Goal: Transaction & Acquisition: Purchase product/service

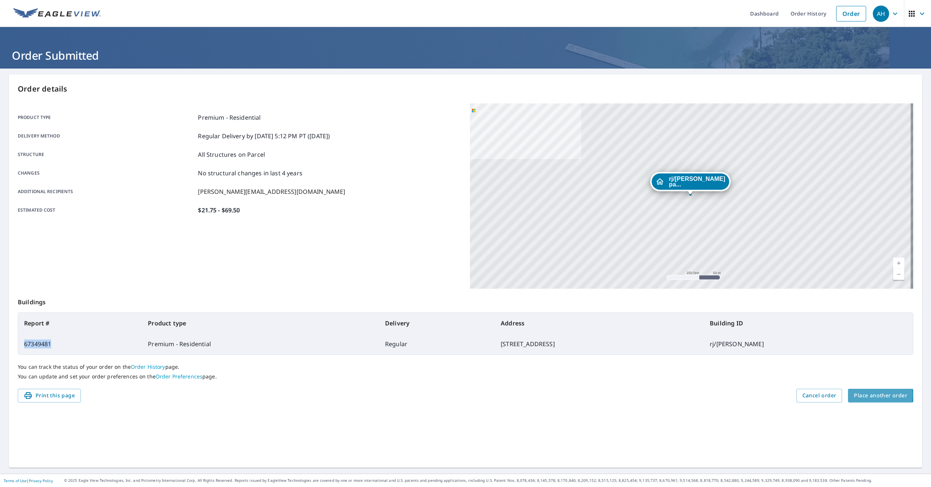
click at [865, 396] on span "Place another order" at bounding box center [880, 395] width 53 height 9
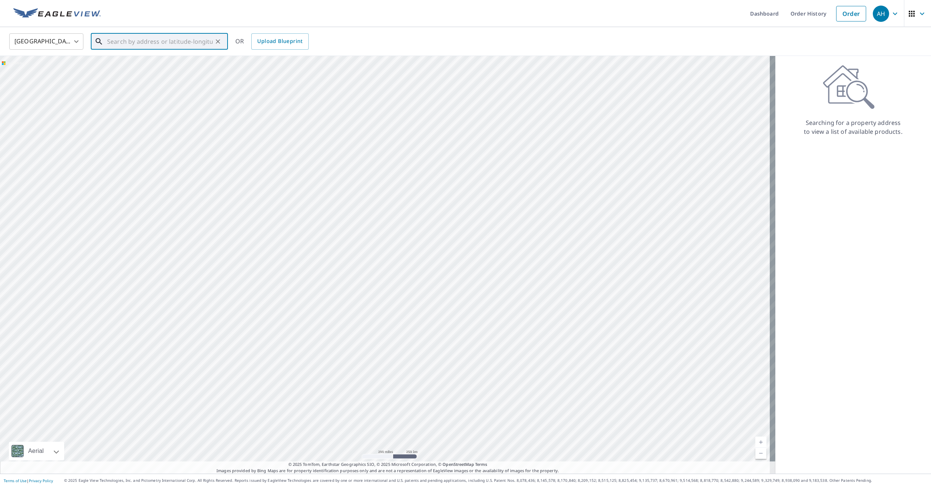
paste input "115347 [PERSON_NAME], MI 48044"
click at [159, 72] on p "Macomb, MI 48044" at bounding box center [164, 70] width 116 height 7
type input "115347 [PERSON_NAME], MI 48044"
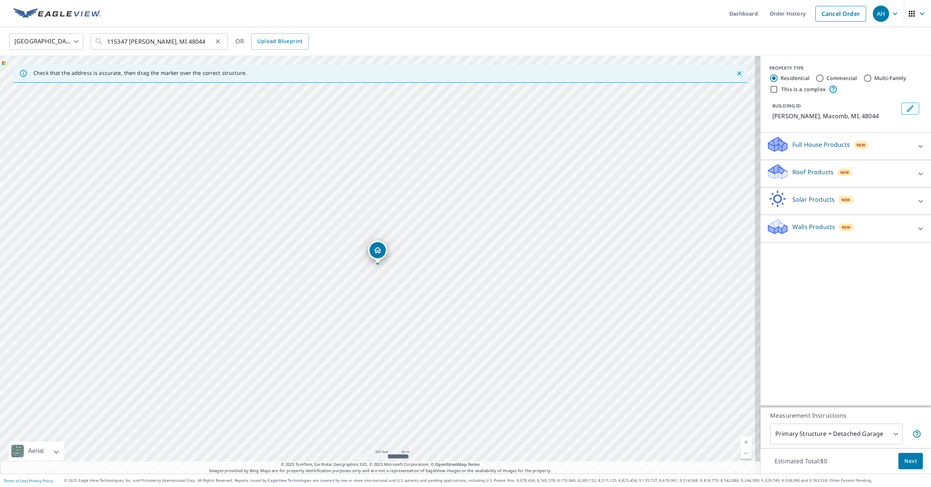
drag, startPoint x: 107, startPoint y: 40, endPoint x: 209, endPoint y: 42, distance: 102.7
click at [226, 44] on div "115347 [PERSON_NAME], MI 48044 ​" at bounding box center [159, 41] width 137 height 16
click at [218, 43] on icon "Clear" at bounding box center [217, 41] width 7 height 7
paste input "15347 [PERSON_NAME], MI 48044"
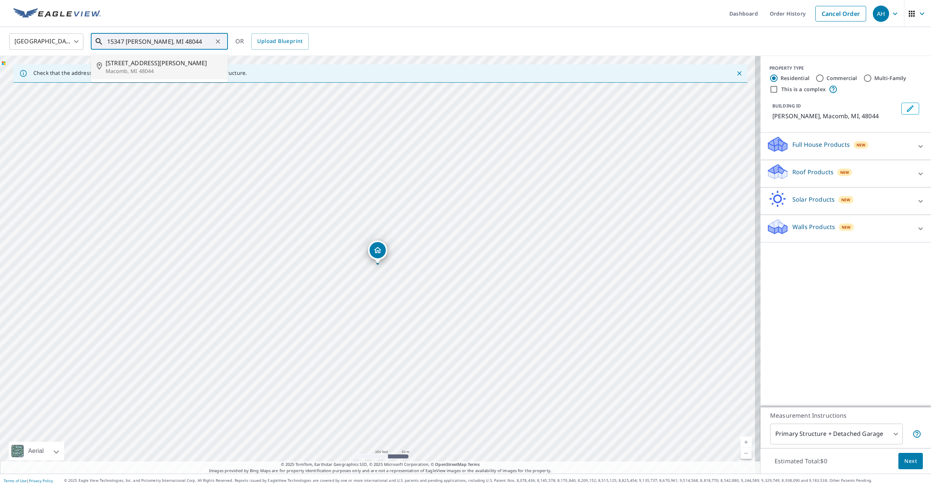
click at [170, 68] on p "Macomb, MI 48044" at bounding box center [164, 70] width 116 height 7
type input "[STREET_ADDRESS][PERSON_NAME]"
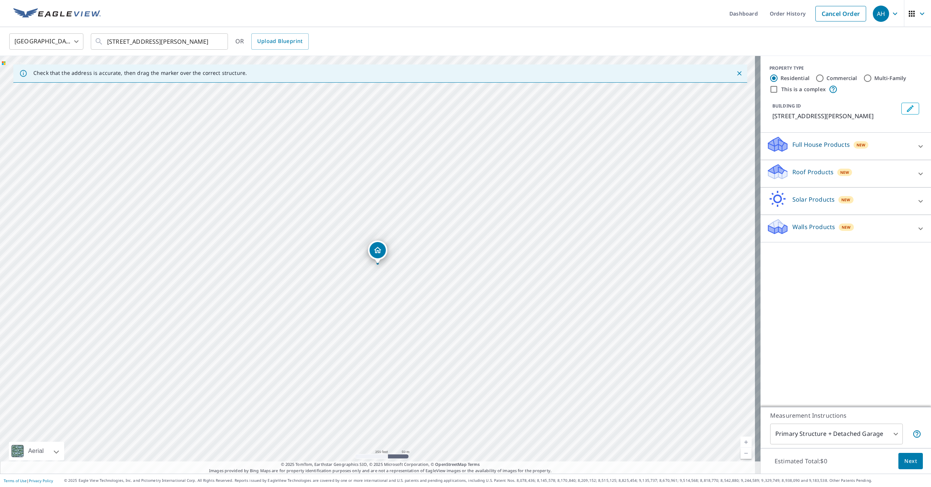
click at [907, 109] on icon "Edit building 1" at bounding box center [910, 108] width 9 height 9
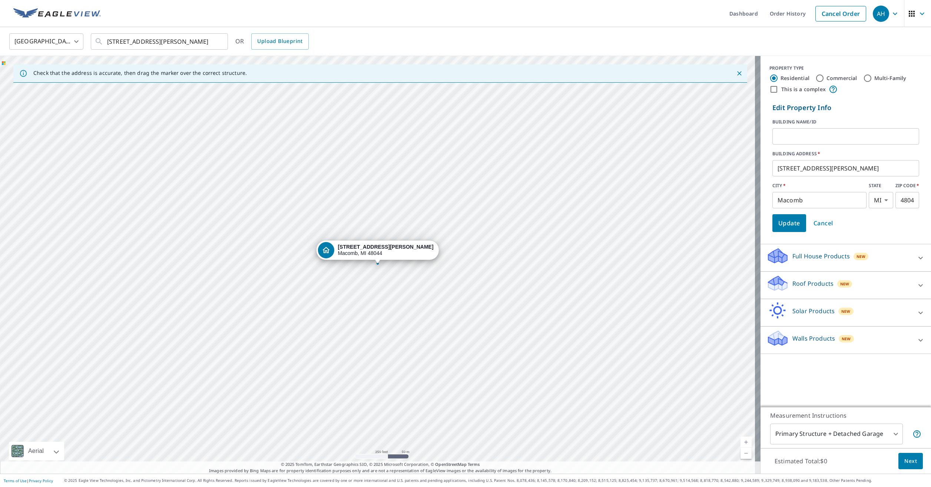
click at [806, 131] on input "text" at bounding box center [846, 136] width 147 height 21
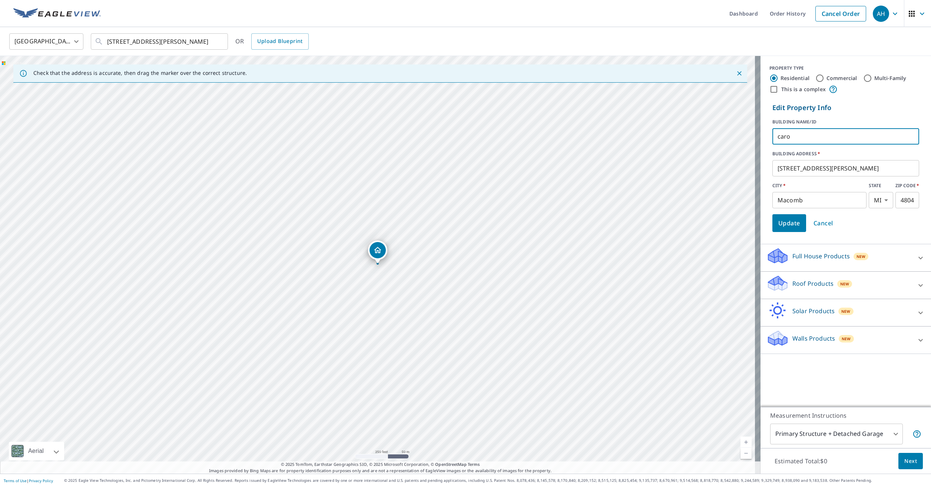
type input "[PERSON_NAME]"
click button "Update" at bounding box center [790, 223] width 34 height 18
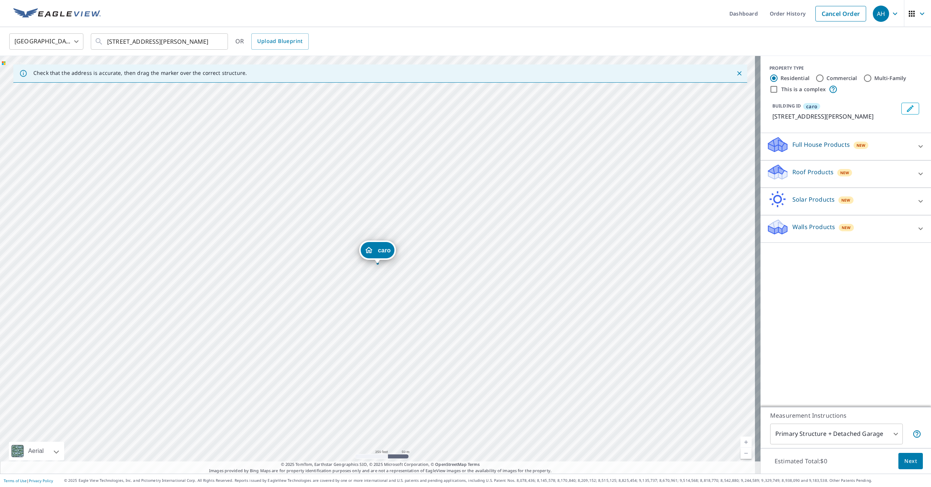
click at [906, 109] on icon "Edit building caro" at bounding box center [910, 108] width 9 height 9
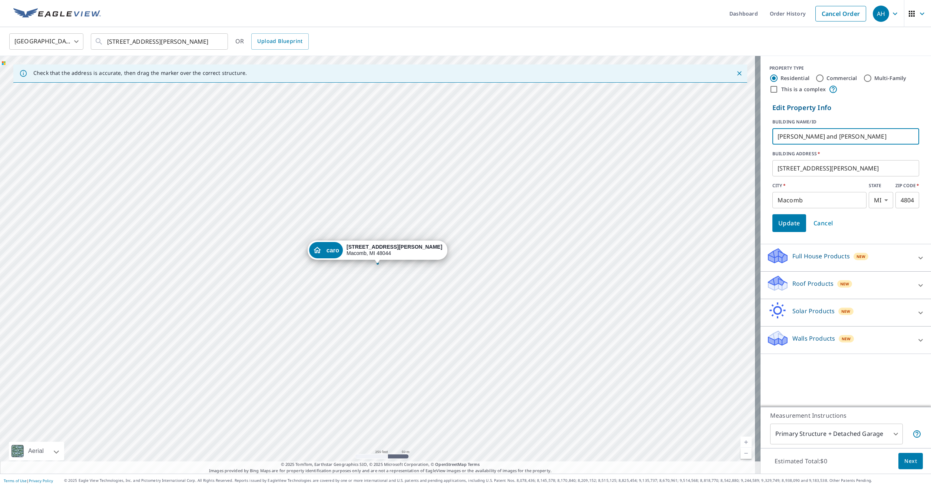
type input "[PERSON_NAME] and [PERSON_NAME]"
click at [793, 225] on span "Update" at bounding box center [790, 223] width 22 height 10
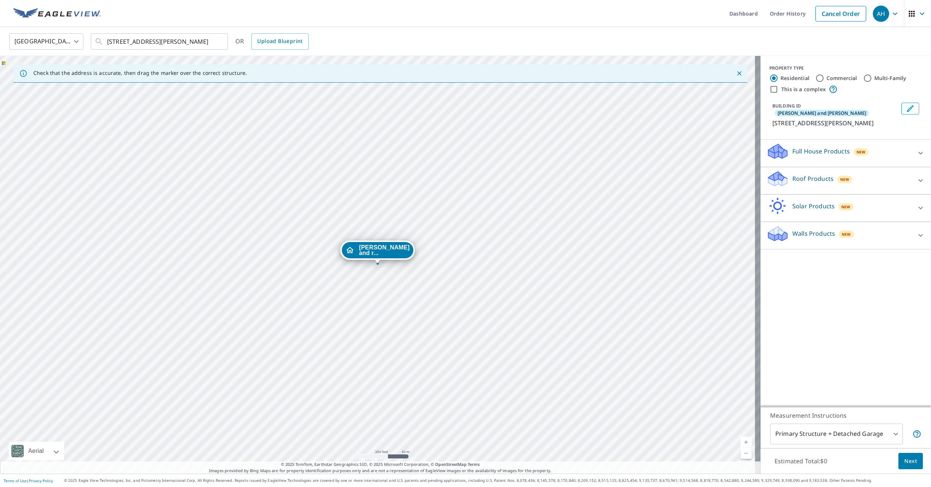
click at [806, 174] on p "Roof Products" at bounding box center [813, 178] width 41 height 9
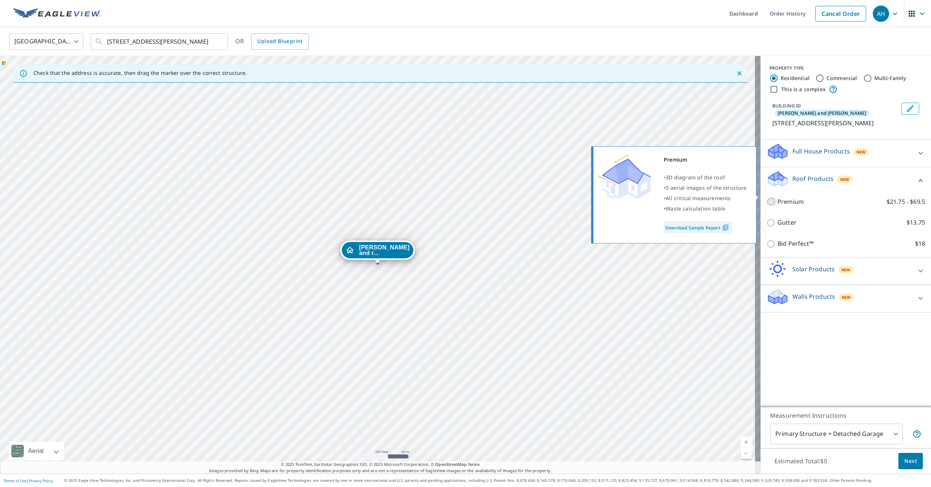
click at [769, 197] on input "Premium $21.75 - $69.5" at bounding box center [772, 201] width 11 height 9
checkbox input "true"
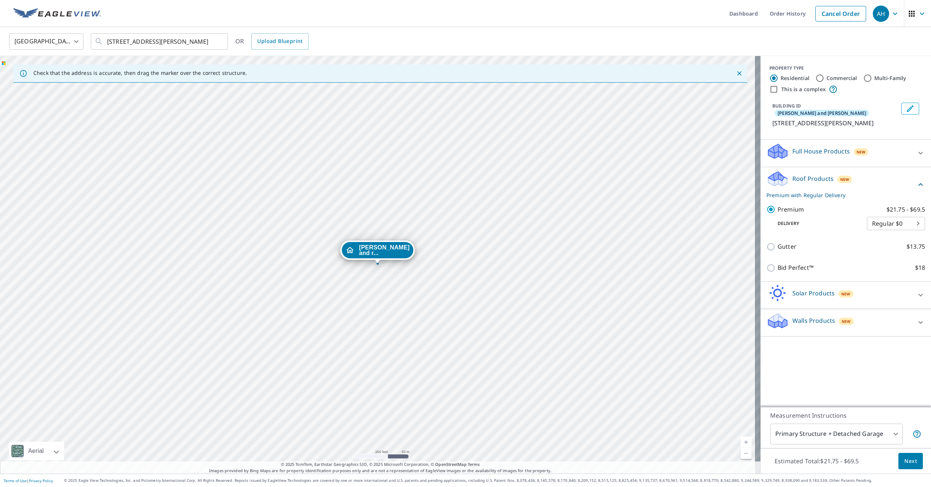
click at [823, 432] on body "AH AH Dashboard Order History Cancel Order AH [GEOGRAPHIC_DATA] [GEOGRAPHIC_DAT…" at bounding box center [465, 243] width 931 height 487
click at [829, 448] on li "Primary Structure Only" at bounding box center [831, 444] width 133 height 13
type input "2"
click at [905, 462] on span "Next" at bounding box center [911, 461] width 13 height 9
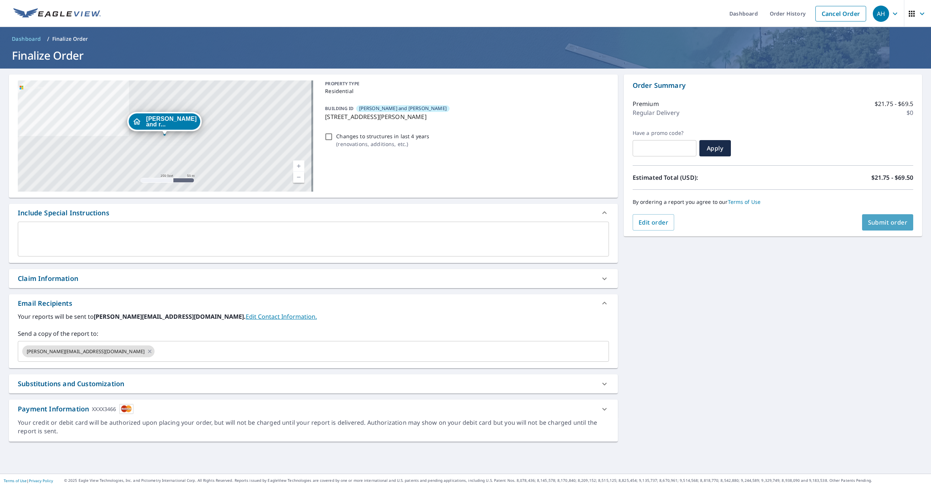
click at [870, 222] on span "Submit order" at bounding box center [888, 222] width 40 height 8
checkbox input "true"
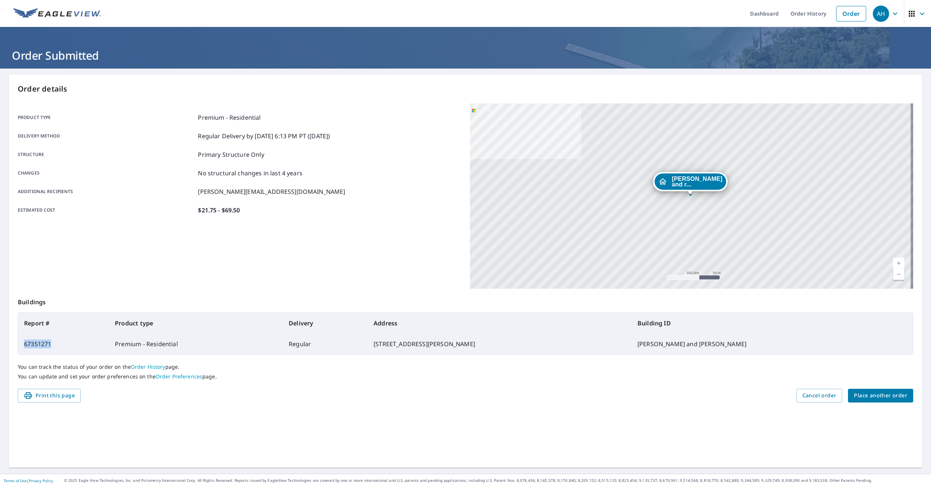
drag, startPoint x: 59, startPoint y: 345, endPoint x: 24, endPoint y: 346, distance: 34.9
click at [24, 346] on td "67351271" at bounding box center [63, 344] width 91 height 21
copy td "67351271"
click at [864, 396] on span "Place another order" at bounding box center [880, 395] width 53 height 9
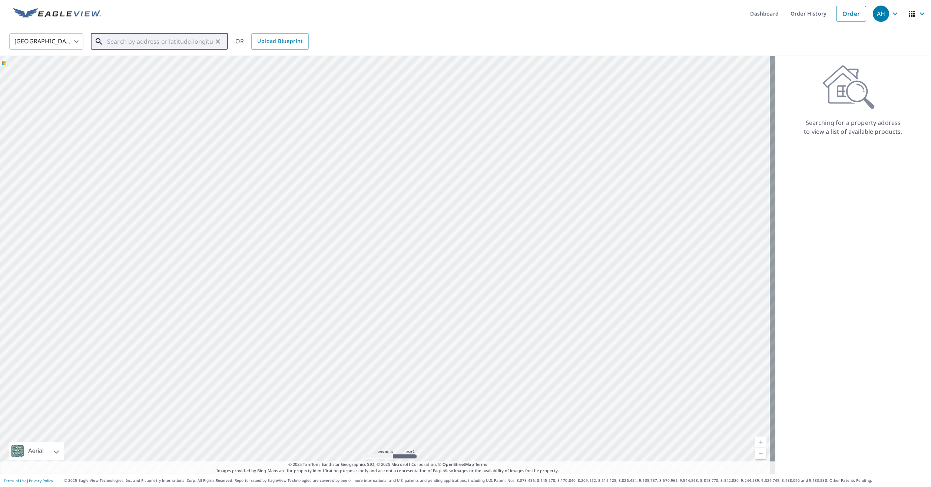
paste input "[STREET_ADDRESS][PERSON_NAME]"
click at [157, 73] on p "[GEOGRAPHIC_DATA]" at bounding box center [164, 70] width 116 height 7
type input "[STREET_ADDRESS][PERSON_NAME][PERSON_NAME]"
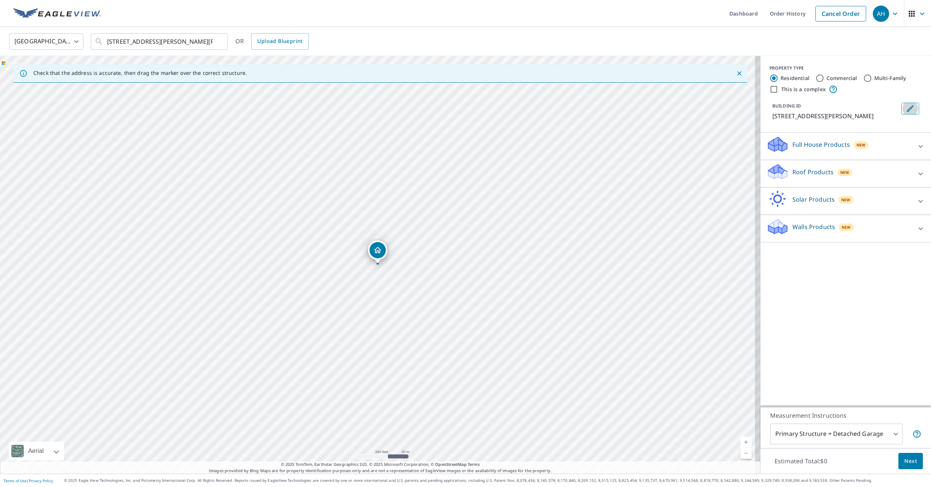
click at [910, 110] on button "Edit building 1" at bounding box center [911, 109] width 18 height 12
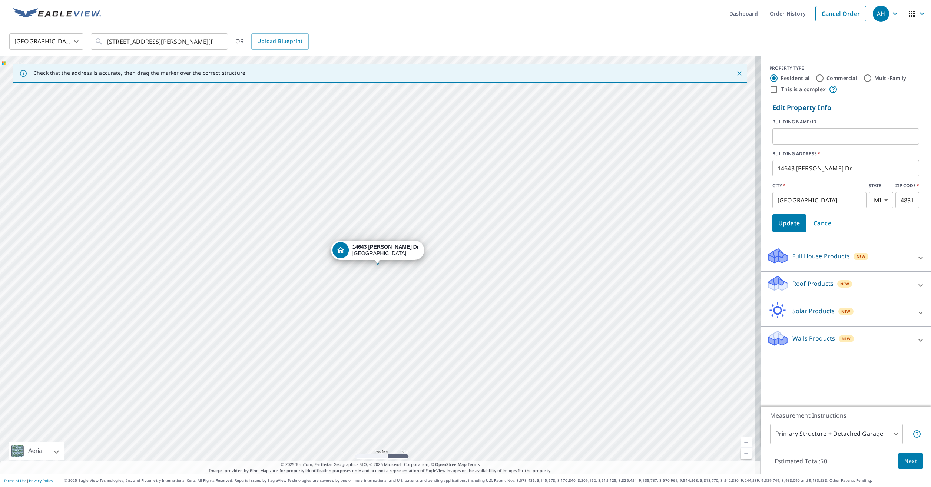
click at [829, 132] on input "text" at bounding box center [846, 136] width 147 height 21
type input "[PERSON_NAME] and [PERSON_NAME]"
click at [785, 222] on span "Update" at bounding box center [790, 223] width 22 height 10
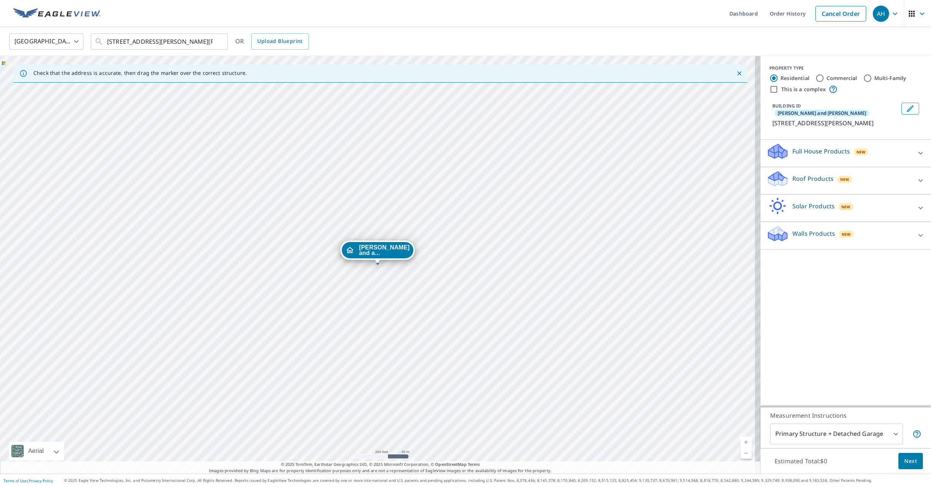
click at [791, 180] on div "Roof Products New" at bounding box center [839, 180] width 145 height 21
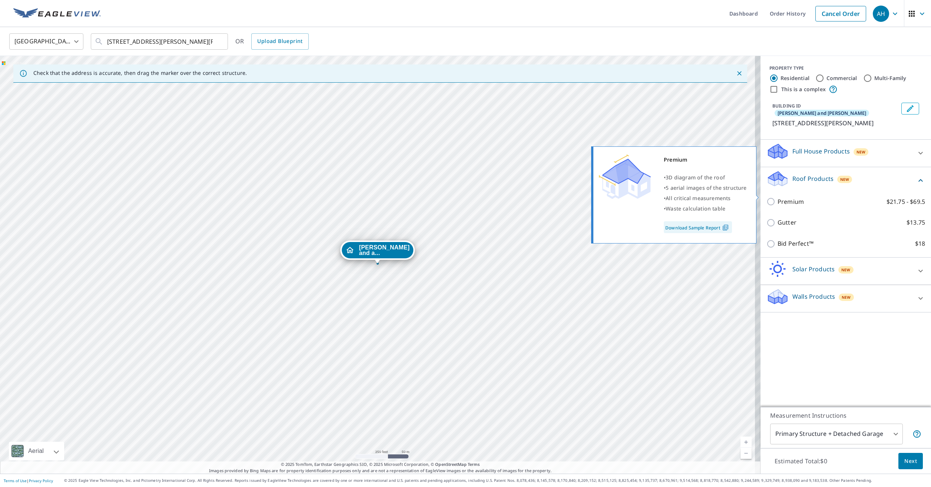
click at [767, 197] on input "Premium $21.75 - $69.5" at bounding box center [772, 201] width 11 height 9
checkbox input "true"
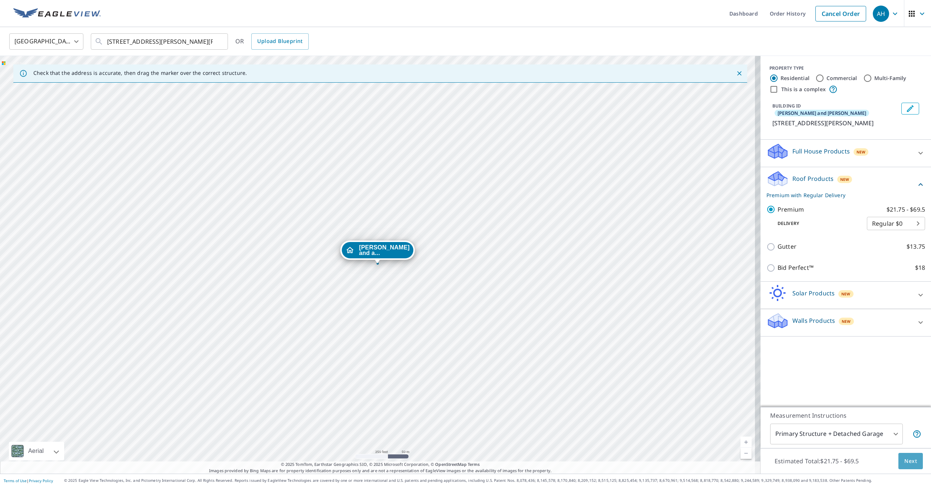
click at [905, 457] on span "Next" at bounding box center [911, 461] width 13 height 9
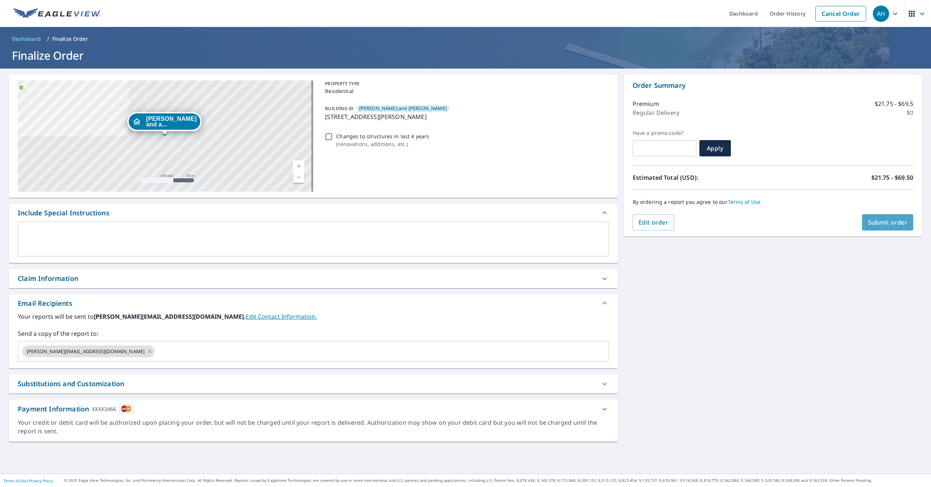
click at [881, 224] on span "Submit order" at bounding box center [888, 222] width 40 height 8
checkbox input "true"
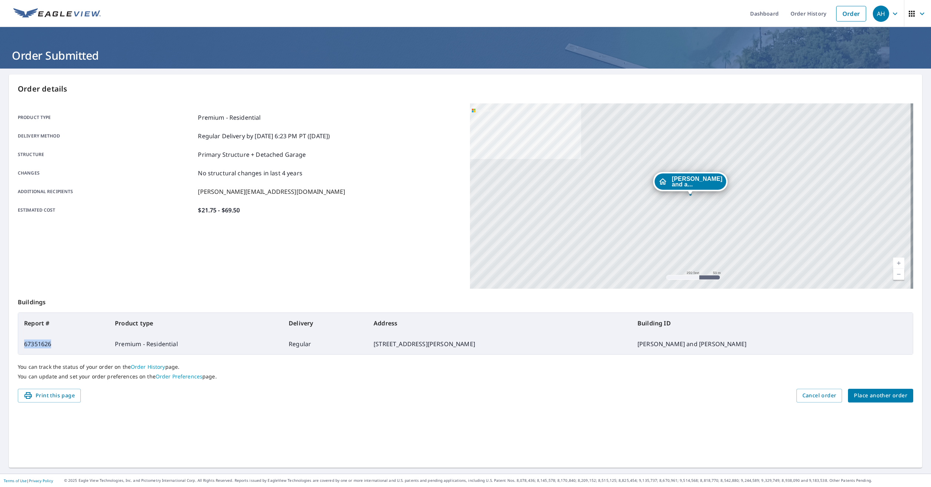
drag, startPoint x: 61, startPoint y: 346, endPoint x: 26, endPoint y: 344, distance: 35.6
click at [26, 344] on td "67351626" at bounding box center [63, 344] width 91 height 21
copy td "67351626"
click at [876, 396] on span "Place another order" at bounding box center [880, 395] width 53 height 9
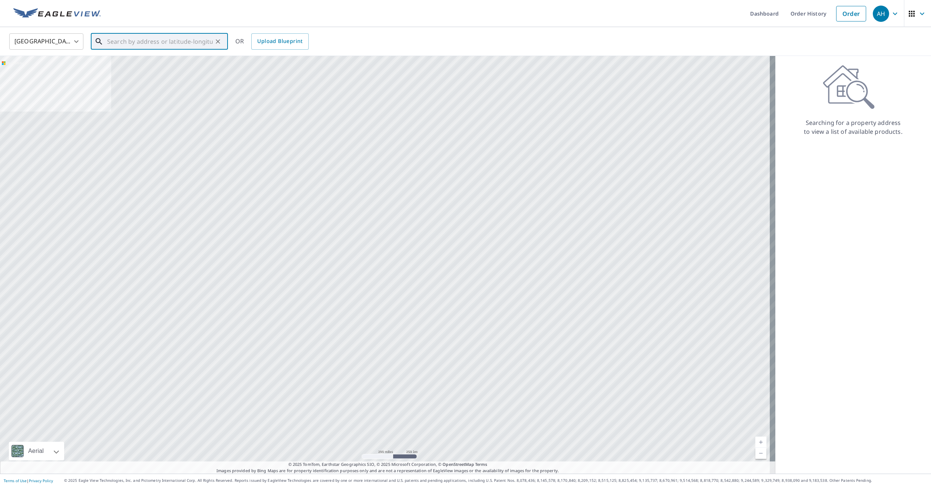
paste input "[STREET_ADDRESS][PERSON_NAME]"
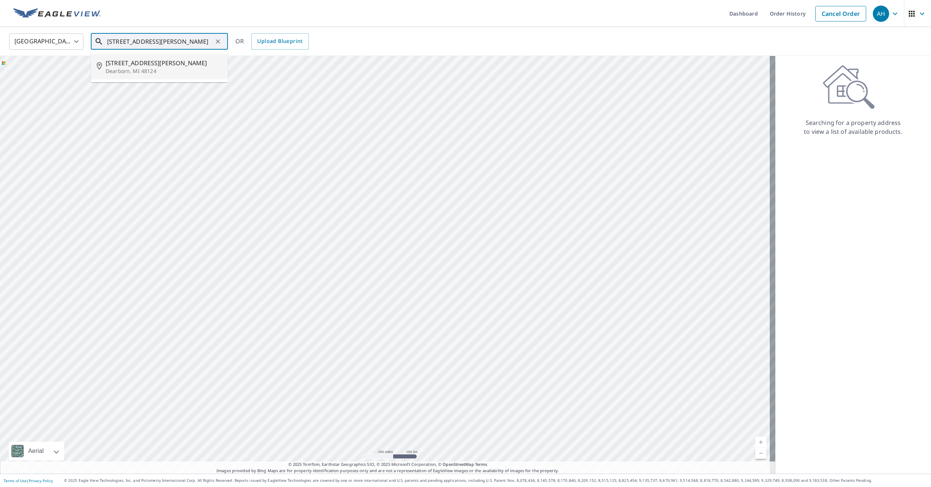
click at [158, 69] on p "Dearborn, MI 48124" at bounding box center [164, 70] width 116 height 7
type input "[STREET_ADDRESS][PERSON_NAME]"
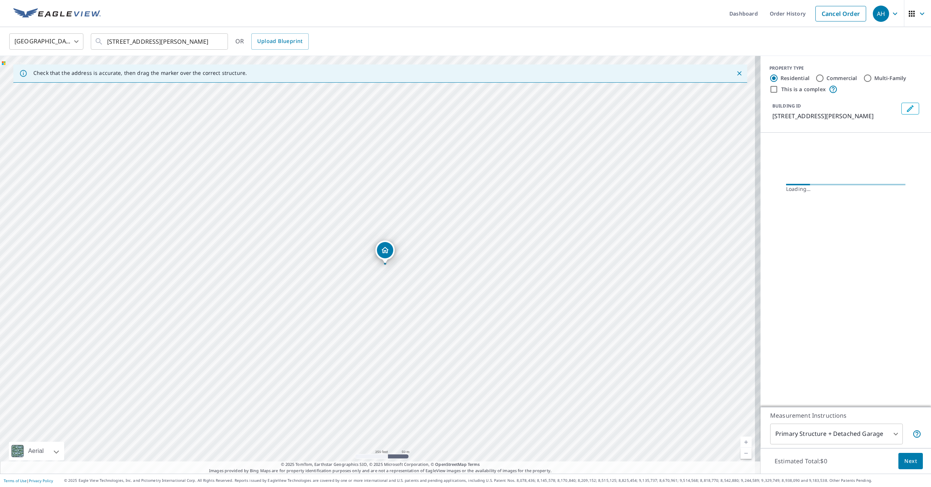
click at [911, 107] on button "Edit building 1" at bounding box center [911, 109] width 18 height 12
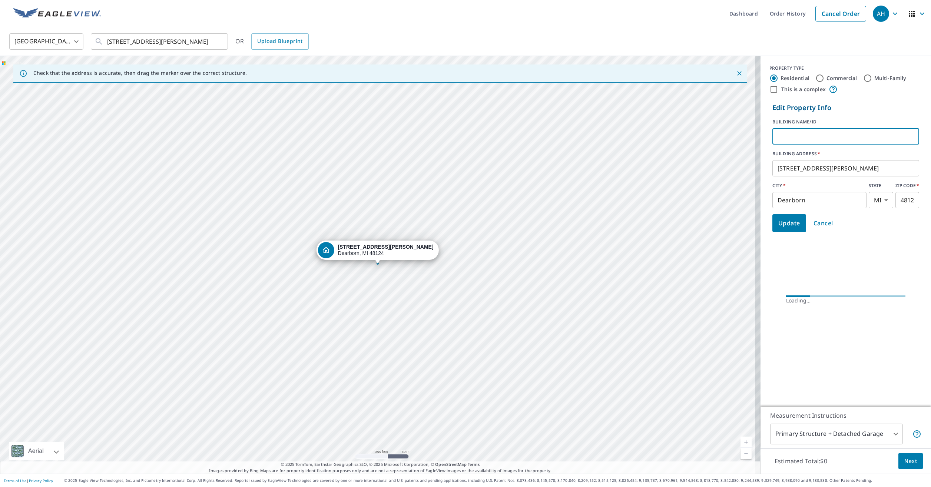
click at [811, 129] on input "text" at bounding box center [846, 136] width 147 height 21
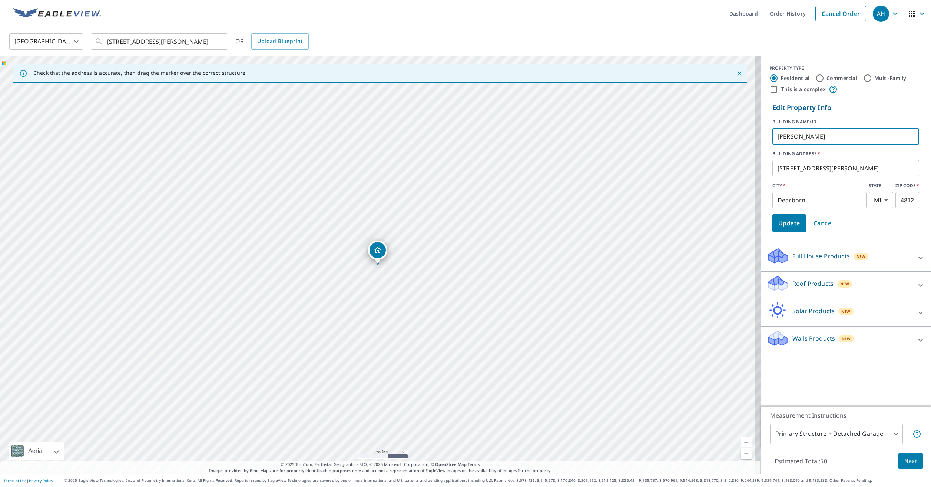
type input "[PERSON_NAME]"
click at [784, 220] on span "Update" at bounding box center [790, 223] width 22 height 10
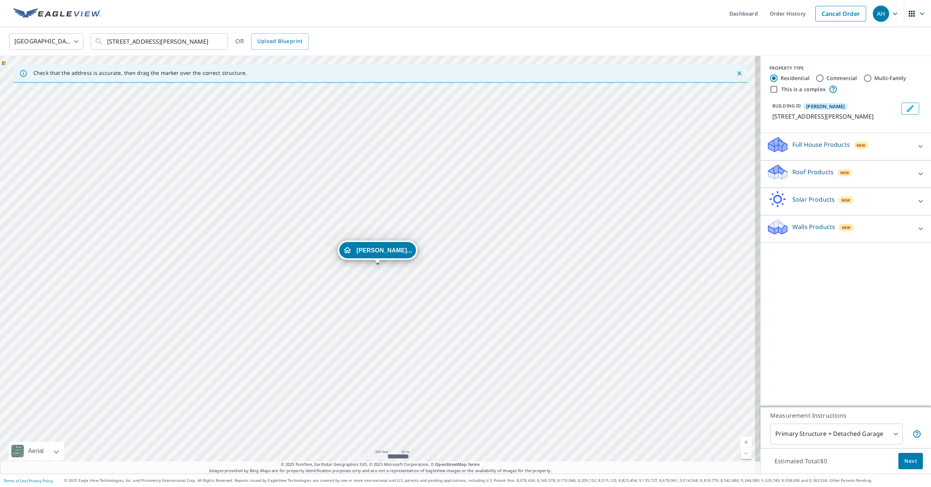
click at [795, 164] on div "Roof Products New" at bounding box center [839, 174] width 145 height 21
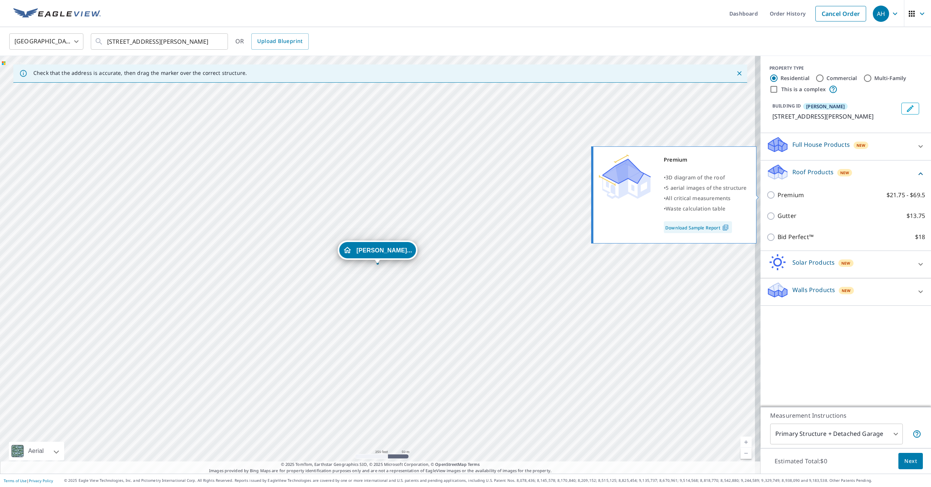
click at [761, 194] on div "Premium • 3D diagram of the roof • 5 aerial images of the structure • All criti…" at bounding box center [678, 195] width 170 height 102
click at [767, 195] on input "Premium $21.75 - $69.5" at bounding box center [772, 195] width 11 height 9
checkbox input "true"
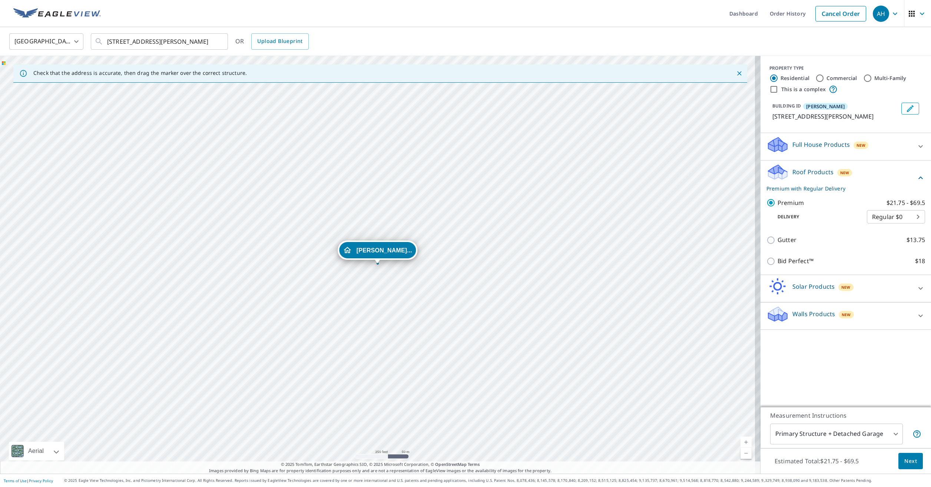
click at [812, 437] on body "AH AH Dashboard Order History Cancel Order AH [GEOGRAPHIC_DATA] [GEOGRAPHIC_DAT…" at bounding box center [465, 243] width 931 height 487
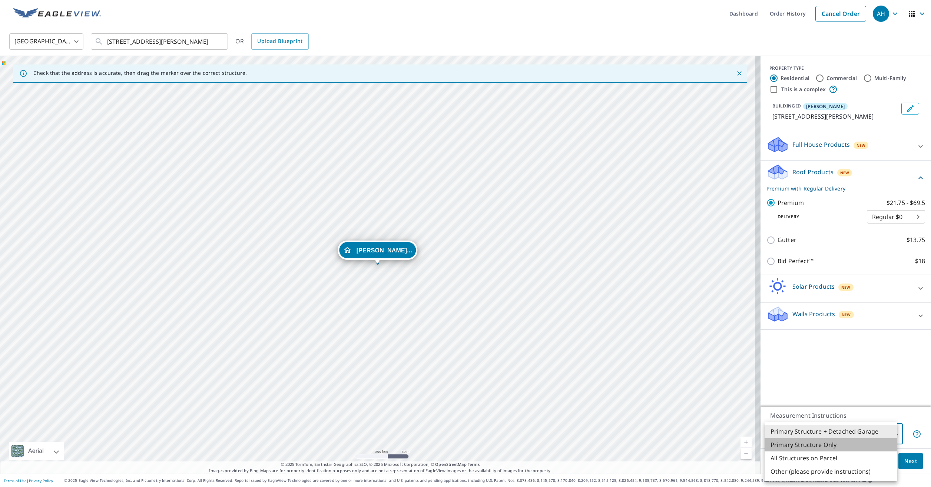
click at [820, 448] on li "Primary Structure Only" at bounding box center [831, 444] width 133 height 13
type input "2"
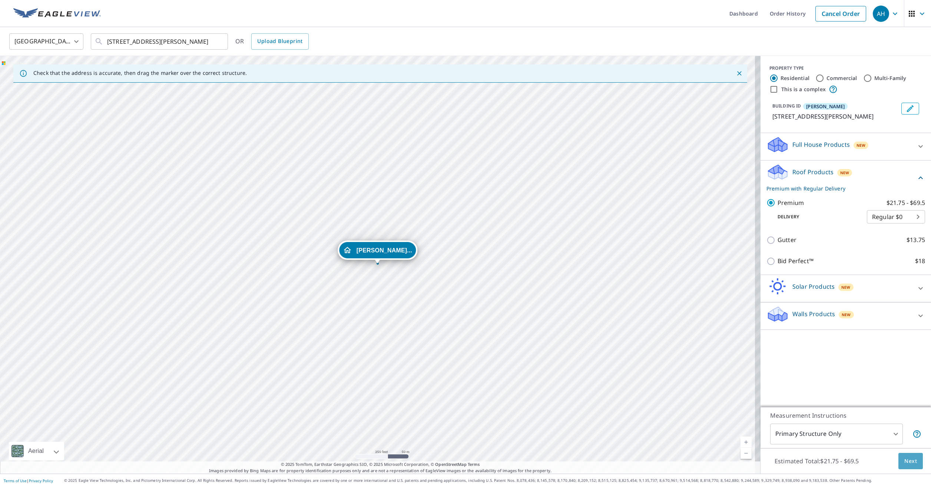
click at [913, 461] on button "Next" at bounding box center [911, 461] width 24 height 17
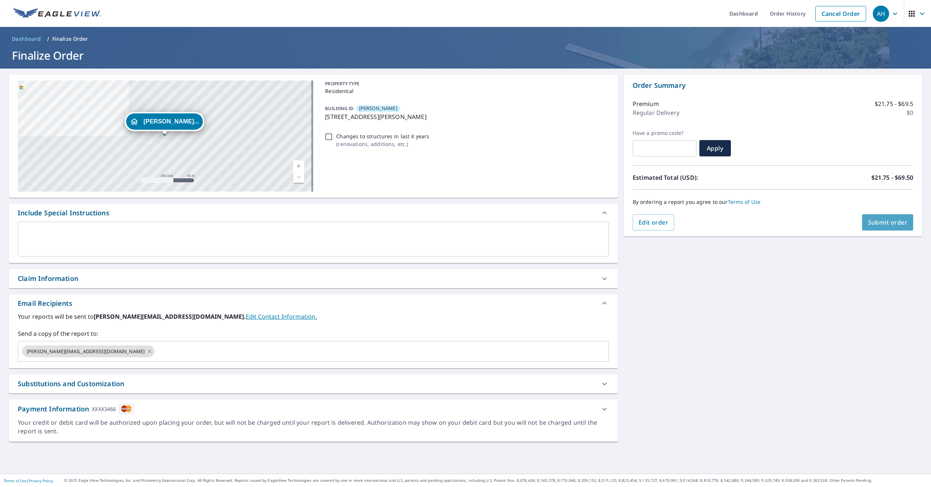
click at [876, 221] on span "Submit order" at bounding box center [888, 222] width 40 height 8
checkbox input "true"
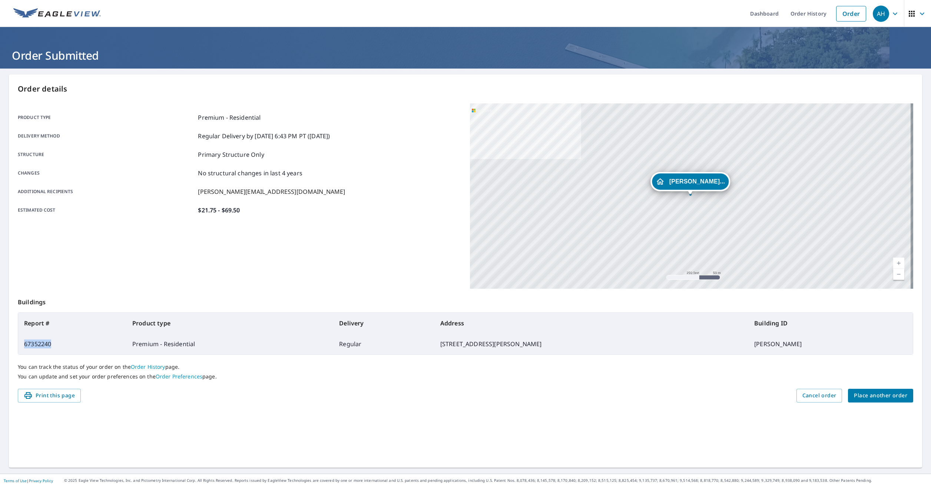
drag, startPoint x: 57, startPoint y: 345, endPoint x: 25, endPoint y: 344, distance: 31.5
click at [25, 344] on td "67352240" at bounding box center [72, 344] width 108 height 21
copy td "67352240"
click at [847, 17] on link "Order" at bounding box center [851, 14] width 30 height 16
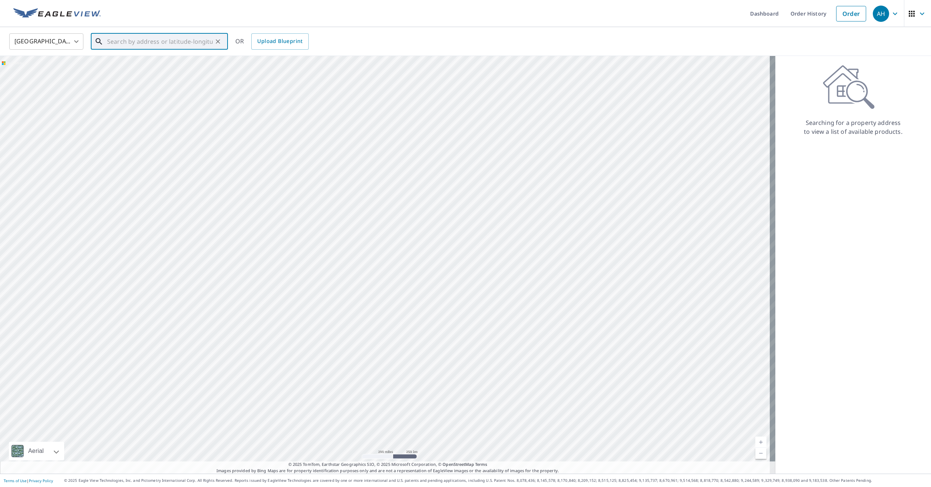
paste input "[STREET_ADDRESS]"
click at [160, 70] on p "[GEOGRAPHIC_DATA]" at bounding box center [164, 70] width 116 height 7
type input "[STREET_ADDRESS]"
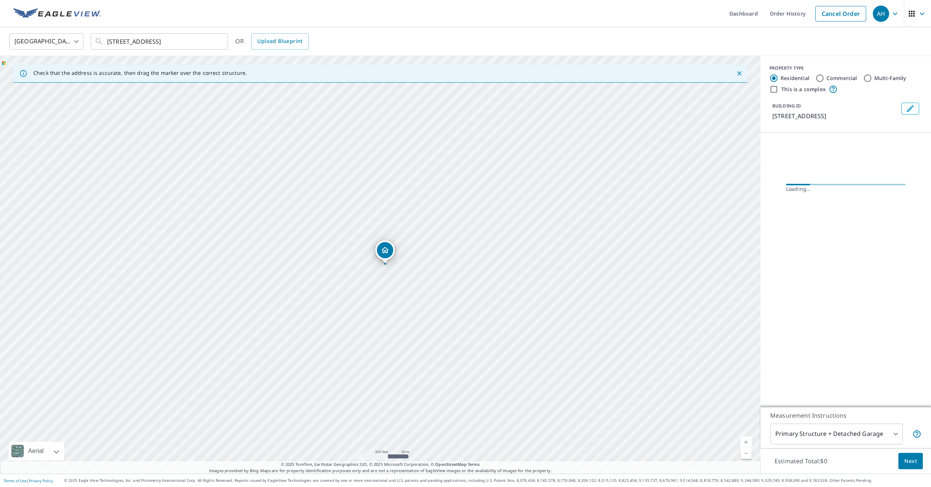
scroll to position [0, 0]
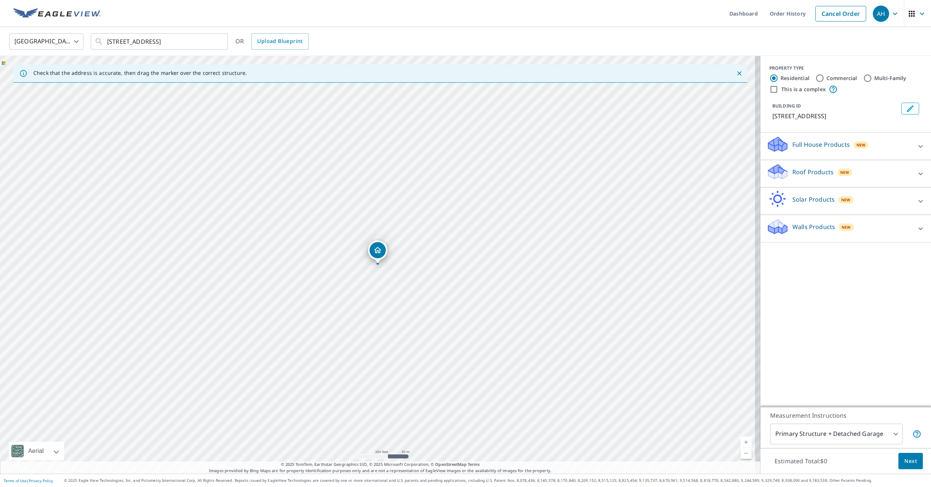
click at [907, 111] on icon "Edit building 1" at bounding box center [910, 108] width 7 height 7
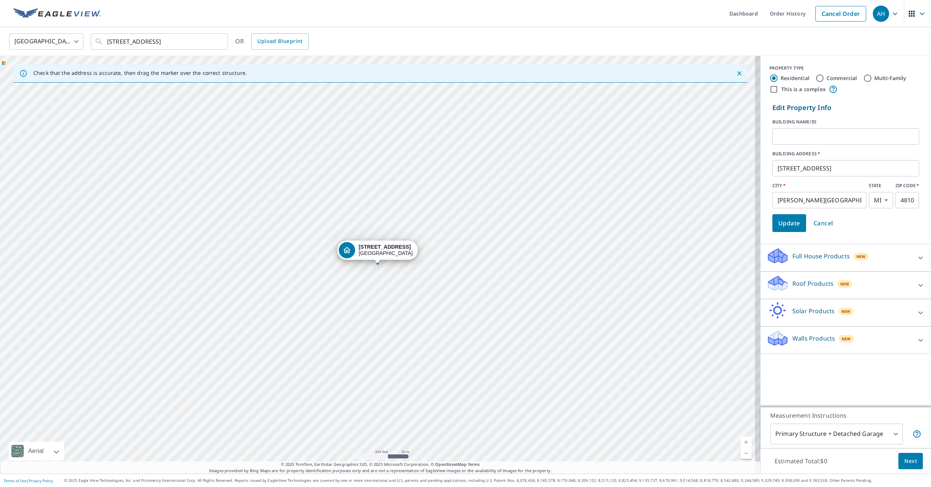
click at [829, 136] on input "text" at bounding box center [846, 136] width 147 height 21
type input "[PERSON_NAME] /[PERSON_NAME][GEOGRAPHIC_DATA]"
click at [785, 220] on span "Update" at bounding box center [790, 223] width 22 height 10
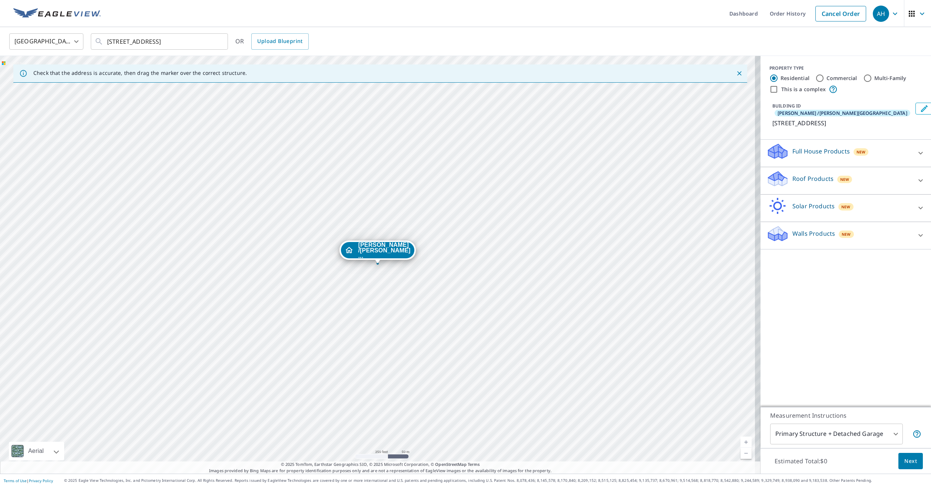
click at [798, 162] on div "Full House Products New" at bounding box center [839, 153] width 145 height 21
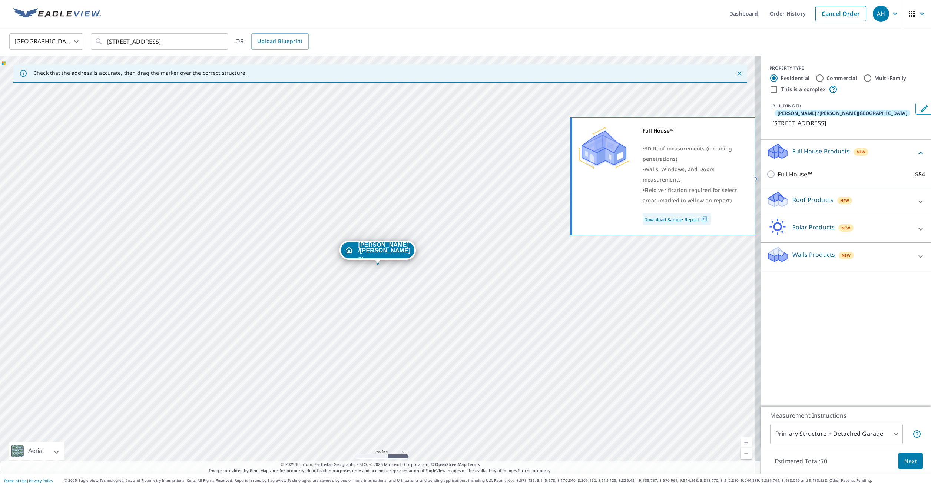
click at [767, 176] on input "Full House™ $84" at bounding box center [772, 174] width 11 height 9
checkbox input "true"
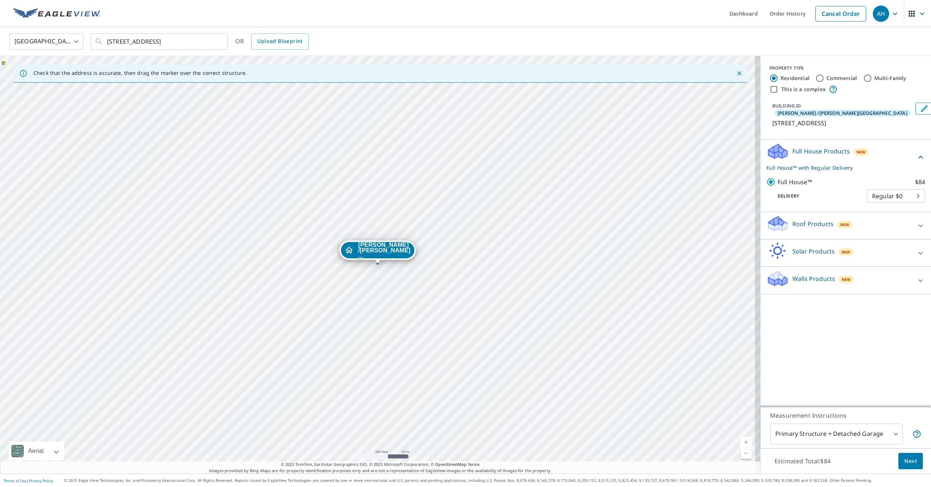
click at [831, 436] on body "AH AH Dashboard Order History Cancel Order AH [GEOGRAPHIC_DATA] [GEOGRAPHIC_DAT…" at bounding box center [465, 243] width 931 height 487
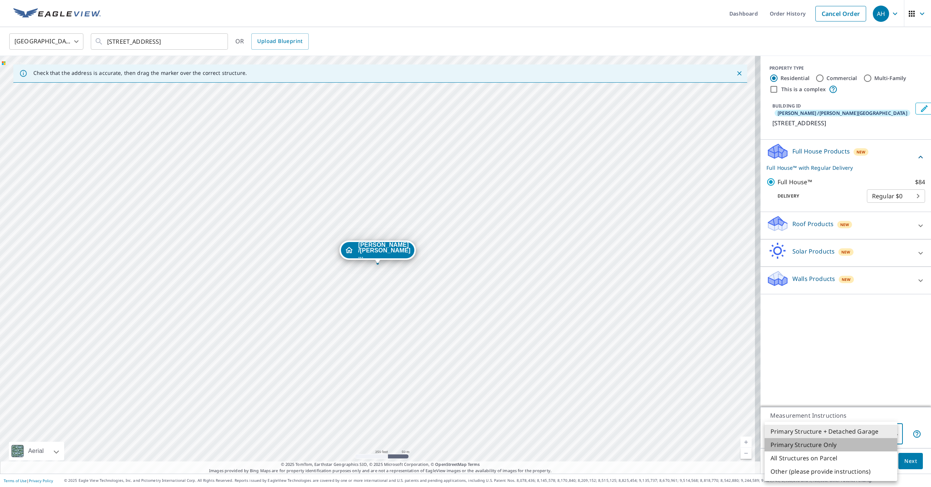
click at [830, 443] on li "Primary Structure Only" at bounding box center [831, 444] width 133 height 13
type input "2"
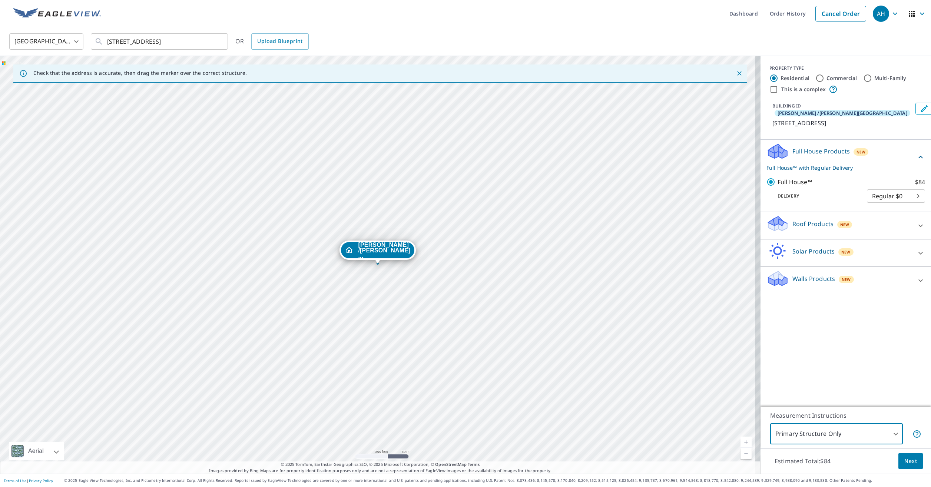
click at [905, 462] on span "Next" at bounding box center [911, 461] width 13 height 9
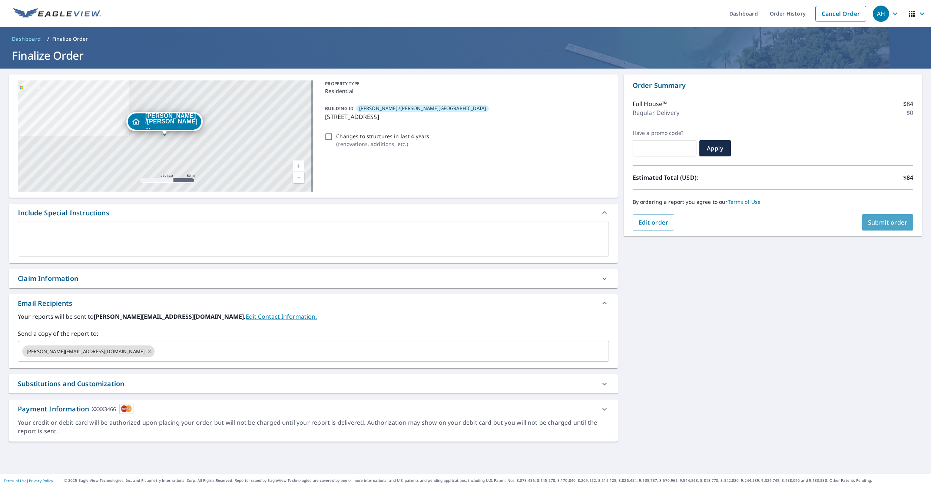
click at [881, 223] on span "Submit order" at bounding box center [888, 222] width 40 height 8
checkbox input "true"
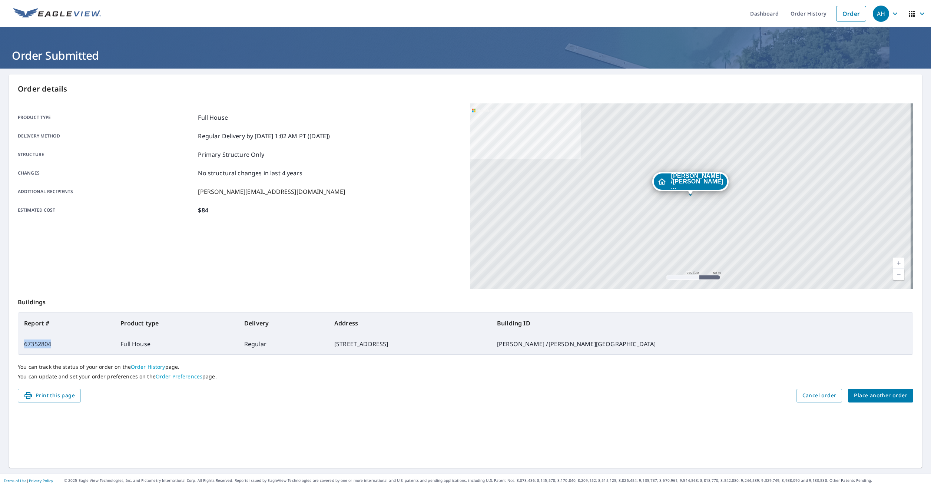
drag, startPoint x: 58, startPoint y: 344, endPoint x: 21, endPoint y: 346, distance: 37.1
click at [21, 346] on td "67352804" at bounding box center [66, 344] width 96 height 21
drag, startPoint x: 21, startPoint y: 346, endPoint x: 36, endPoint y: 346, distance: 15.2
copy td "67352804"
